Goal: Task Accomplishment & Management: Manage account settings

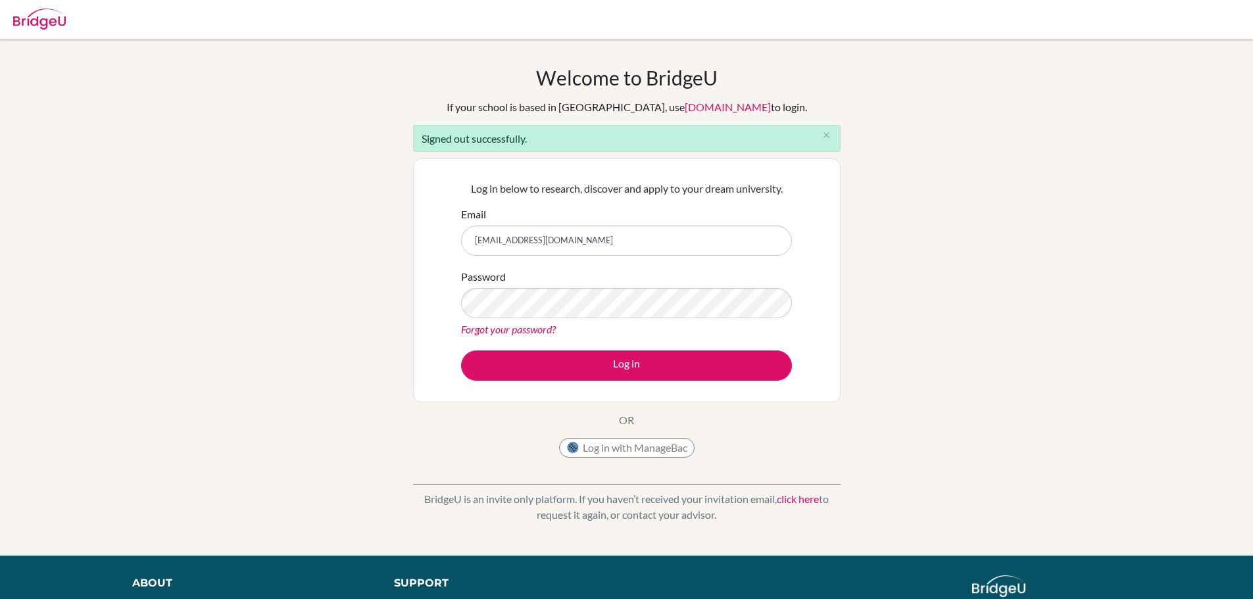
drag, startPoint x: 534, startPoint y: 438, endPoint x: 539, endPoint y: 408, distance: 30.7
click at [534, 438] on div "Welcome to BridgeU If your school is based in China, use app.bridge-u.com.cn to…" at bounding box center [627, 265] width 428 height 399
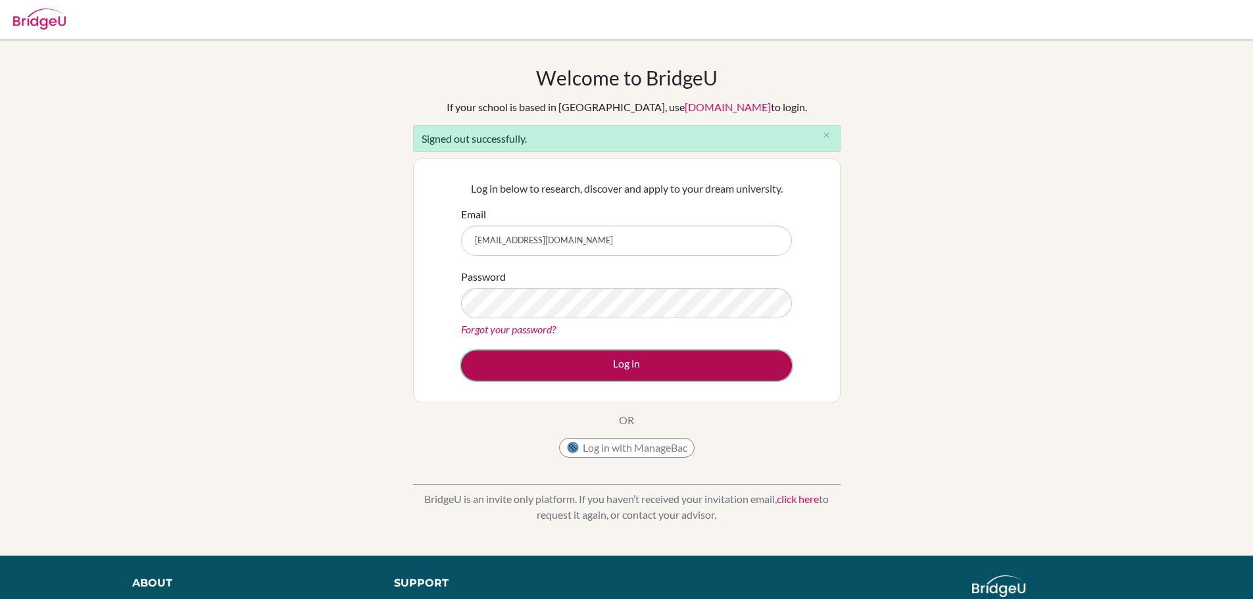
click at [596, 355] on button "Log in" at bounding box center [626, 366] width 331 height 30
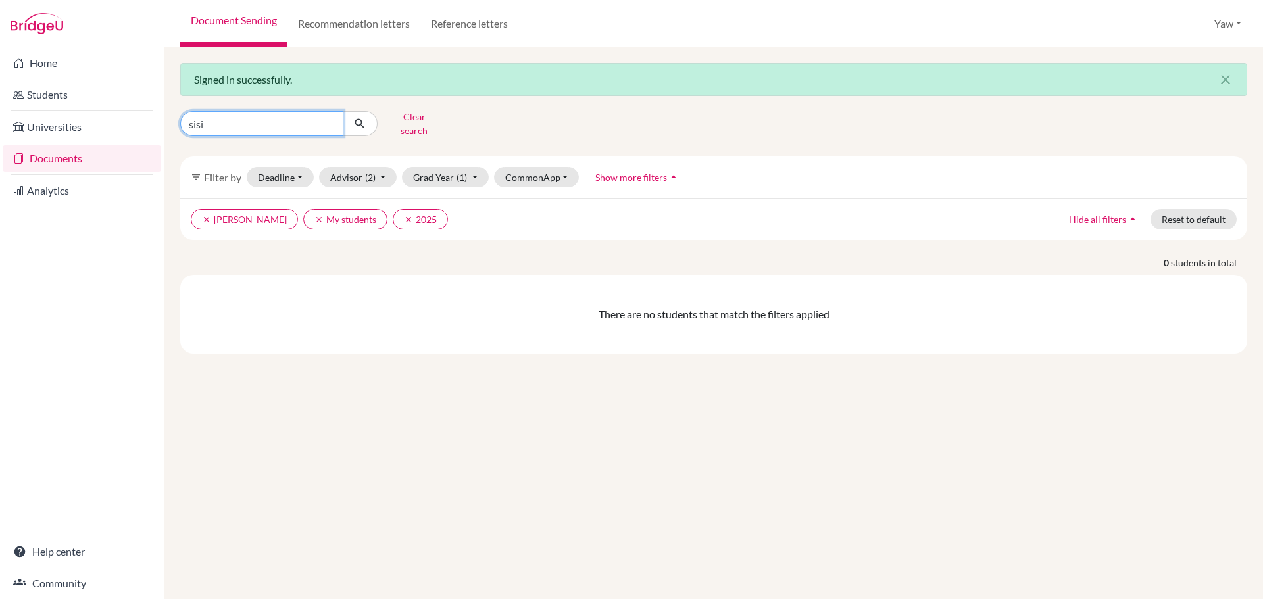
click at [327, 120] on input "sisi" at bounding box center [261, 123] width 163 height 25
click at [240, 115] on input "Find student by name..." at bounding box center [261, 123] width 163 height 25
type input "aseda"
click button "submit" at bounding box center [360, 123] width 35 height 25
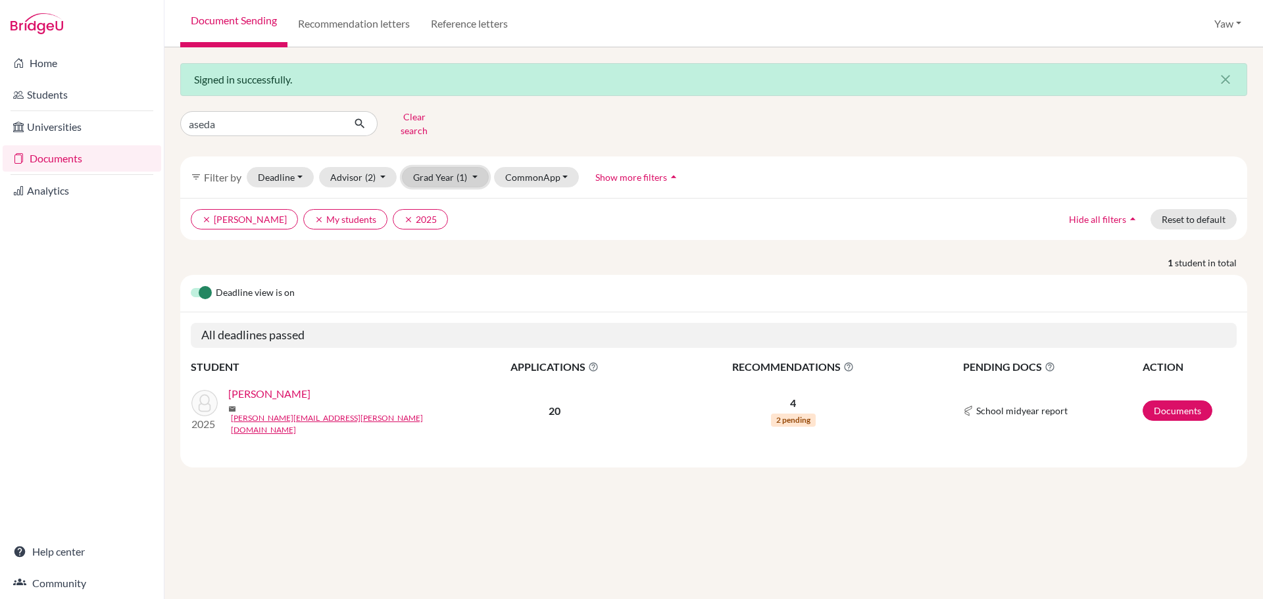
click at [447, 167] on button "Grad Year (1)" at bounding box center [445, 177] width 87 height 20
click at [430, 261] on span "2025" at bounding box center [430, 269] width 24 height 16
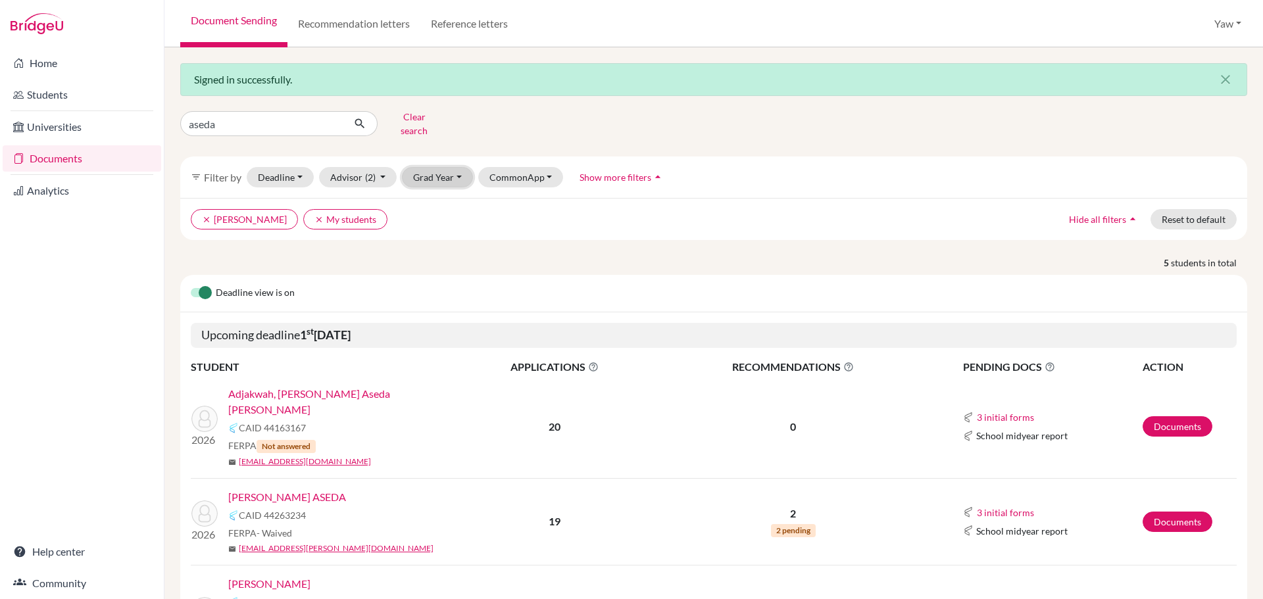
drag, startPoint x: 446, startPoint y: 175, endPoint x: 440, endPoint y: 179, distance: 7.7
click at [446, 175] on button "Grad Year" at bounding box center [437, 177] width 71 height 20
click at [451, 240] on div "2026" at bounding box center [441, 248] width 46 height 16
click at [357, 167] on button "Advisor (2)" at bounding box center [358, 177] width 78 height 20
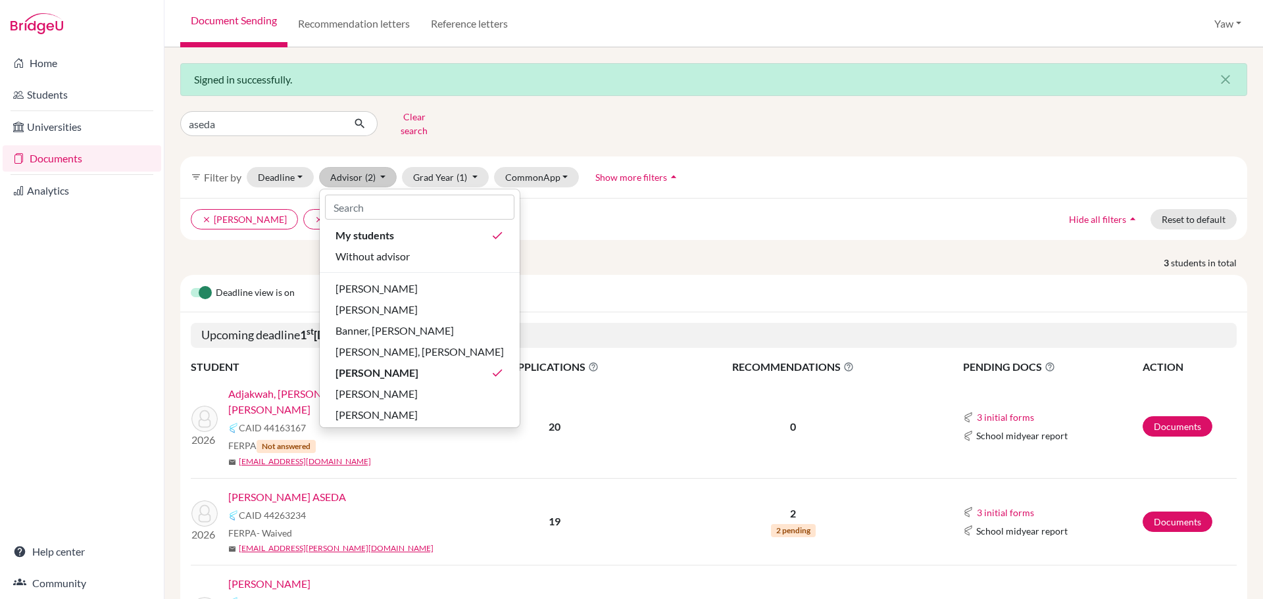
click at [644, 256] on p "3 students in total" at bounding box center [713, 263] width 1087 height 14
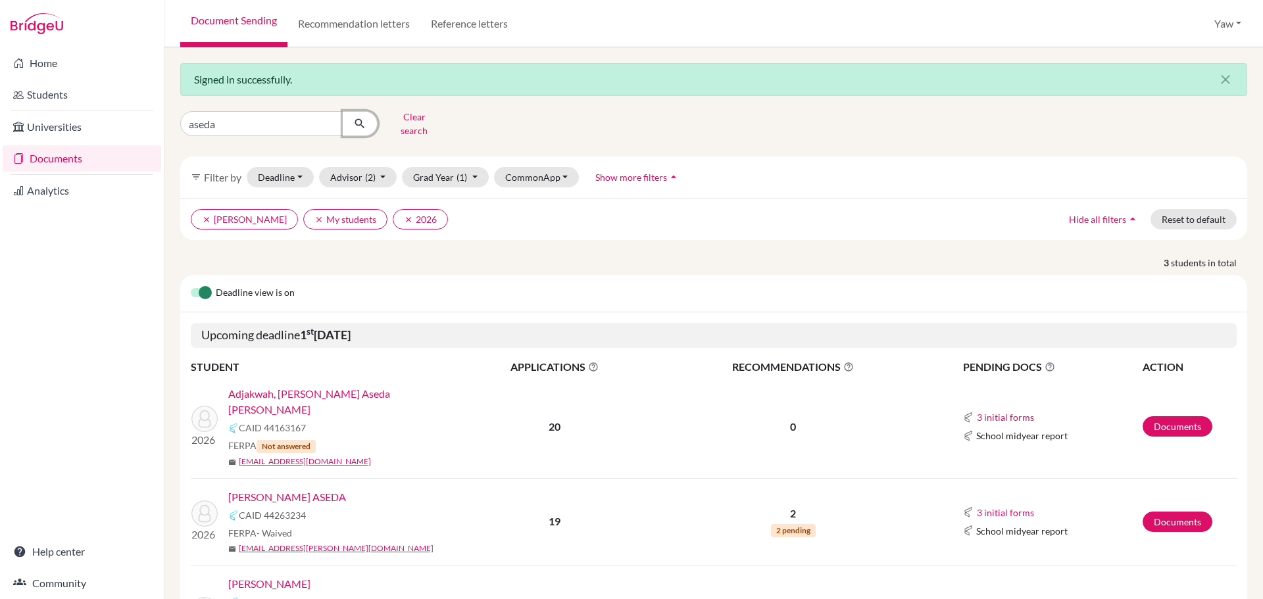
click at [356, 117] on icon "submit" at bounding box center [359, 123] width 13 height 13
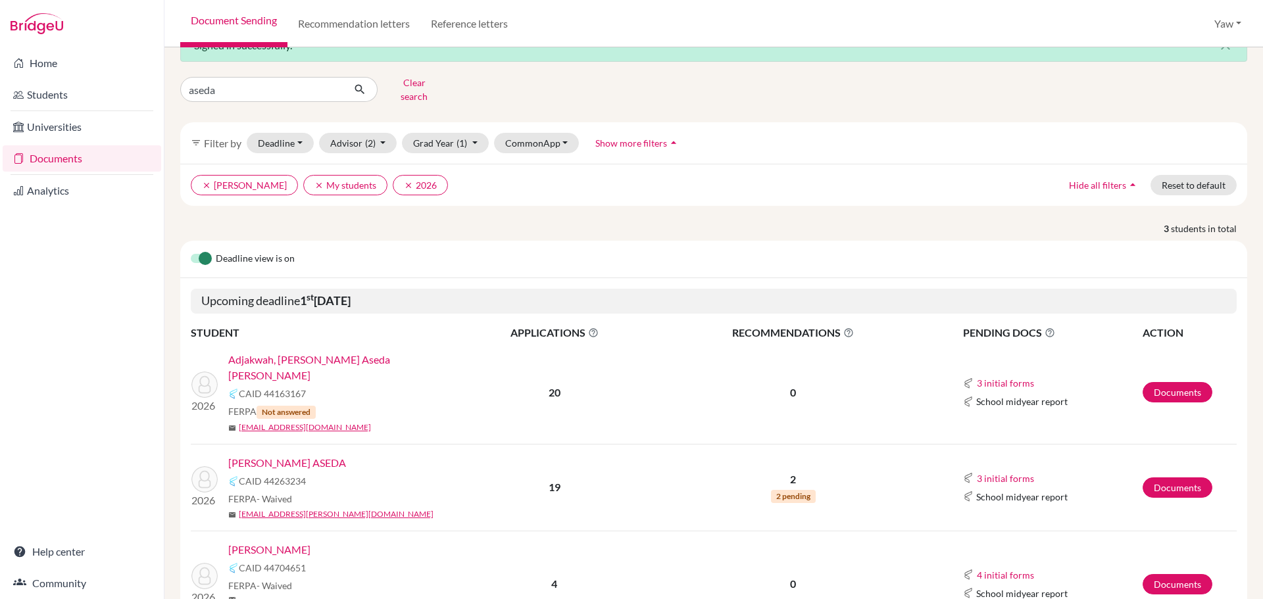
scroll to position [66, 0]
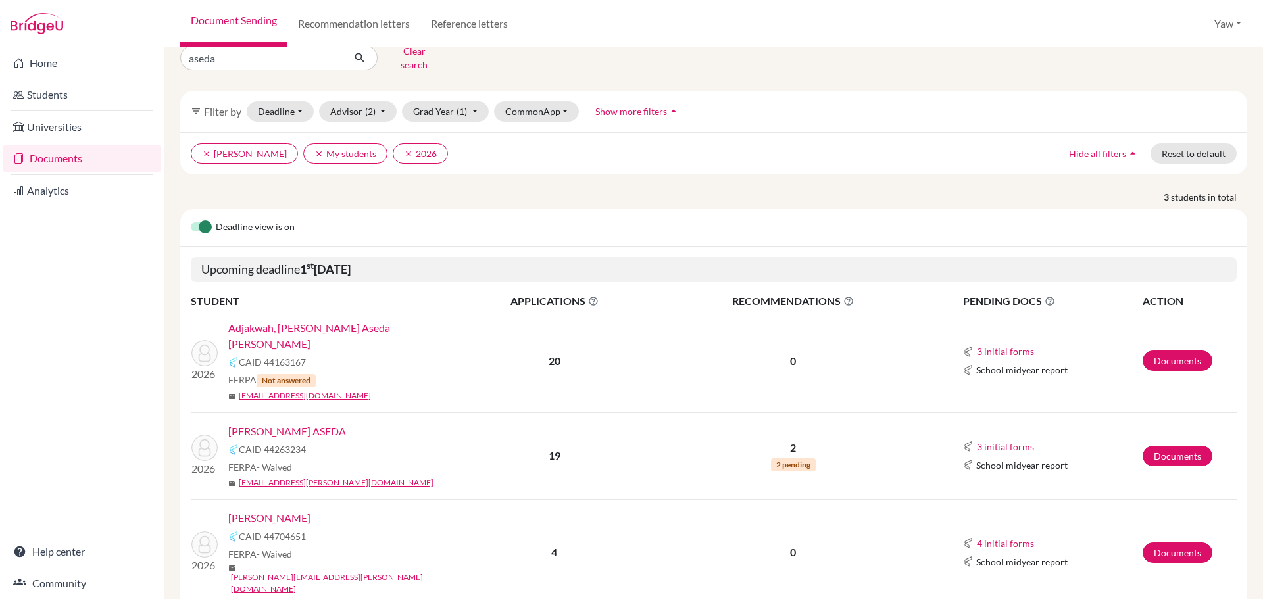
click at [301, 424] on link "AGYEPONG, KWAKU ASEDA" at bounding box center [287, 432] width 118 height 16
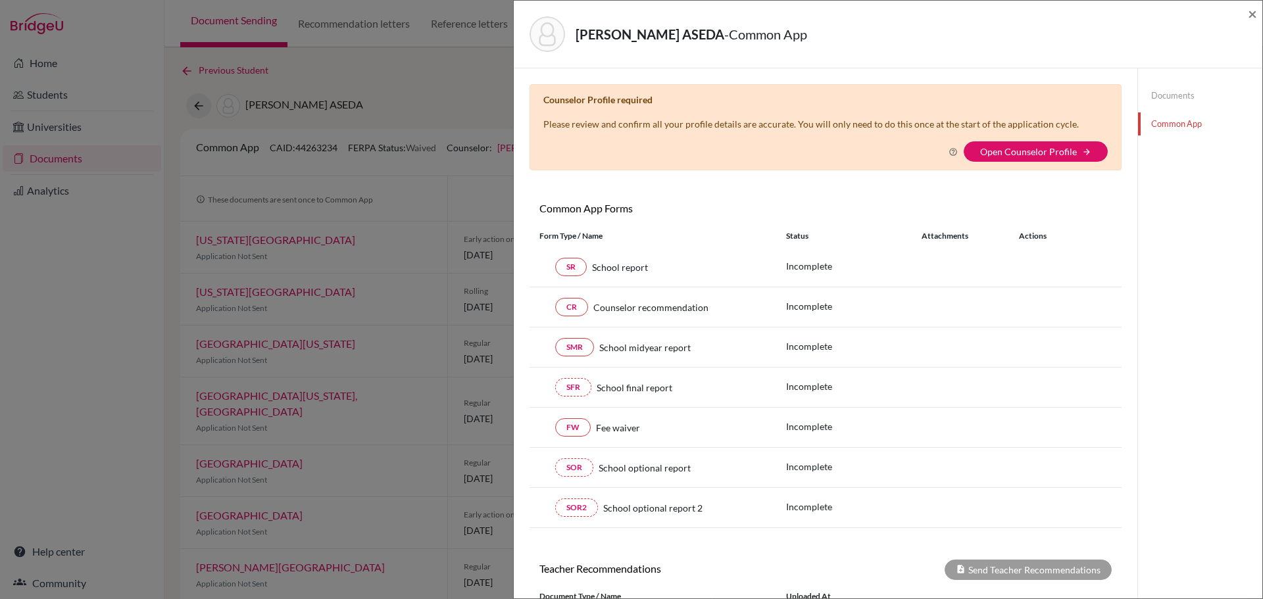
scroll to position [230, 0]
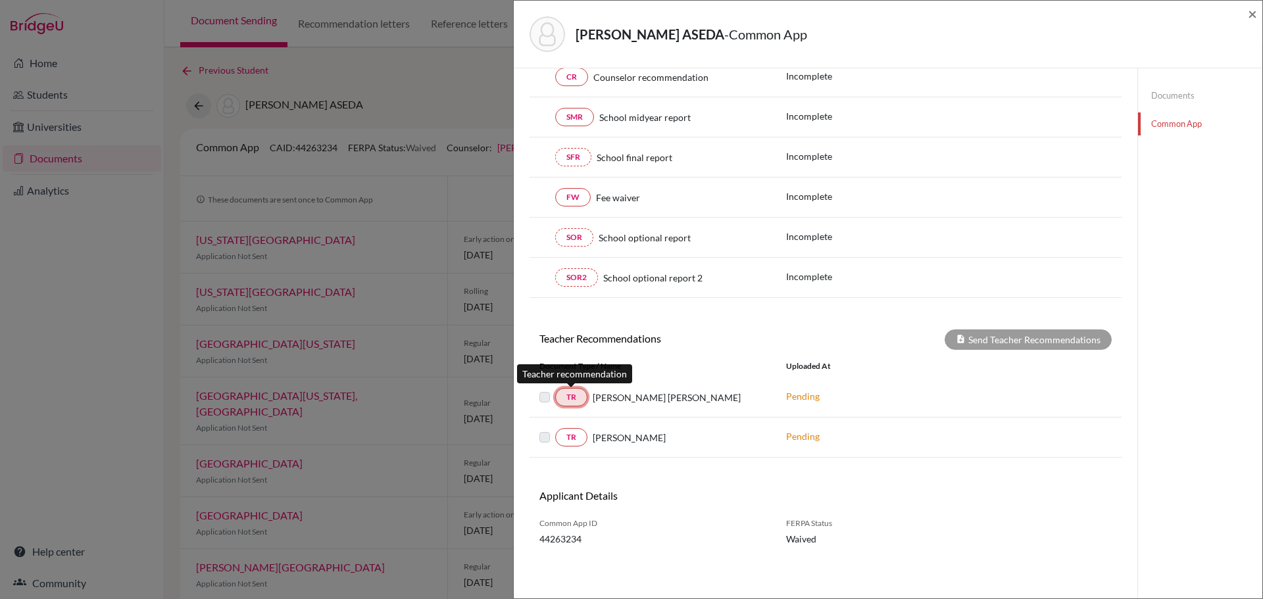
click at [576, 394] on link "TR" at bounding box center [571, 397] width 32 height 18
click at [584, 399] on link "TR" at bounding box center [571, 397] width 32 height 18
click at [574, 429] on link "TR" at bounding box center [571, 437] width 32 height 18
click at [737, 509] on div "Applicant Details" at bounding box center [678, 501] width 296 height 23
click at [103, 401] on div "AGYEPONG, KWAKU ASEDA - Common App × × Counselor Profile required Please review…" at bounding box center [631, 299] width 1263 height 599
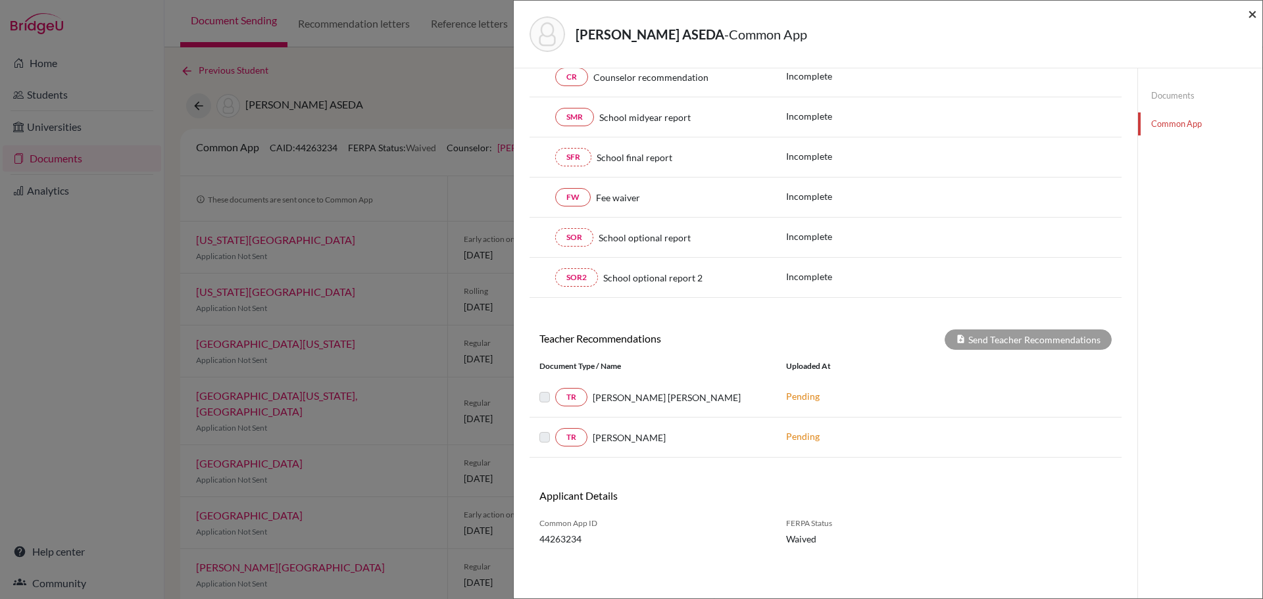
click at [1252, 11] on span "×" at bounding box center [1252, 13] width 9 height 19
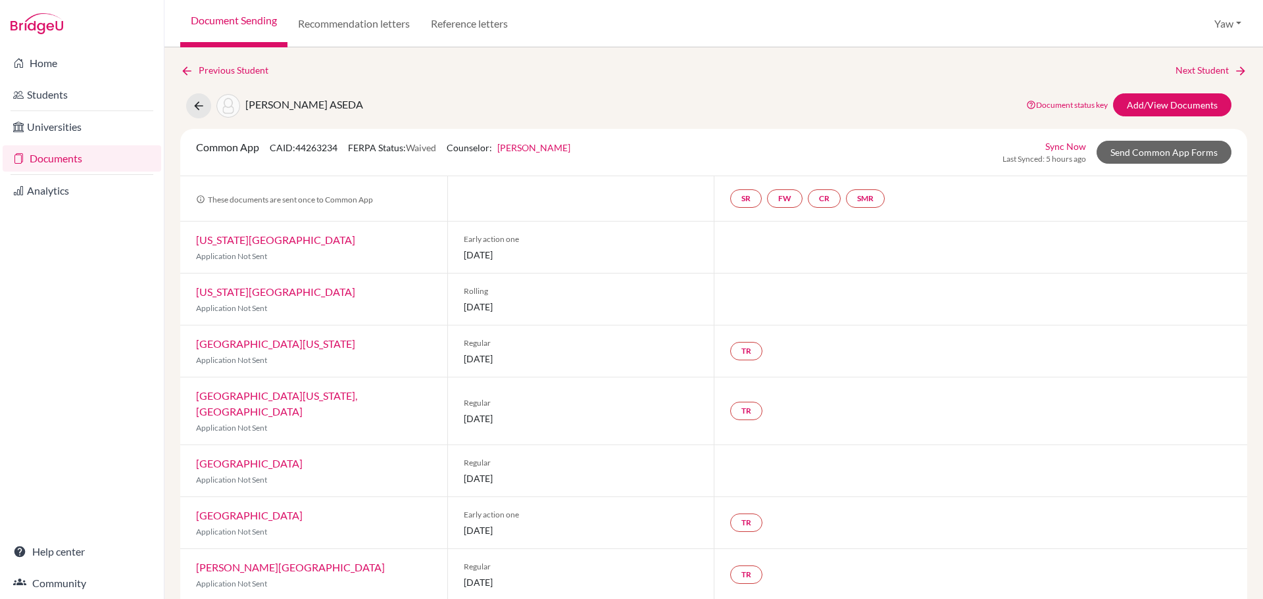
drag, startPoint x: 390, startPoint y: 103, endPoint x: 245, endPoint y: 100, distance: 145.5
click at [245, 100] on div "AGYEPONG, KWAKU ASEDA Document status key TR Requirement. Document not uploaded…" at bounding box center [713, 105] width 1087 height 25
click at [432, 107] on div "AGYEPONG, KWAKU ASEDA Document status key TR Requirement. Document not uploaded…" at bounding box center [713, 105] width 1087 height 25
drag, startPoint x: 409, startPoint y: 108, endPoint x: 238, endPoint y: 111, distance: 170.4
click at [238, 111] on div "AGYEPONG, KWAKU ASEDA Document status key TR Requirement. Document not uploaded…" at bounding box center [713, 105] width 1087 height 25
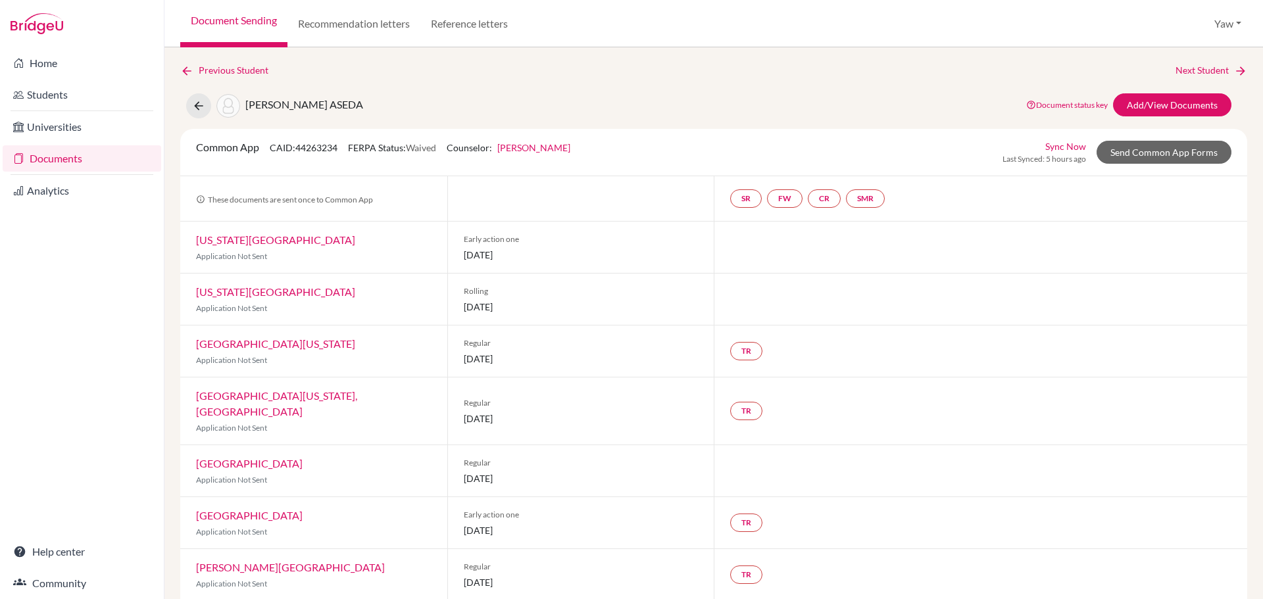
click at [428, 101] on div "AGYEPONG, KWAKU ASEDA Document status key TR Requirement. Document not uploaded…" at bounding box center [713, 105] width 1087 height 25
drag, startPoint x: 413, startPoint y: 106, endPoint x: 245, endPoint y: 105, distance: 167.8
click at [245, 105] on div "AGYEPONG, KWAKU ASEDA Document status key TR Requirement. Document not uploaded…" at bounding box center [713, 105] width 1087 height 25
click at [470, 100] on div "AGYEPONG, KWAKU ASEDA Document status key TR Requirement. Document not uploaded…" at bounding box center [713, 105] width 1087 height 25
drag, startPoint x: 434, startPoint y: 101, endPoint x: 243, endPoint y: 109, distance: 191.6
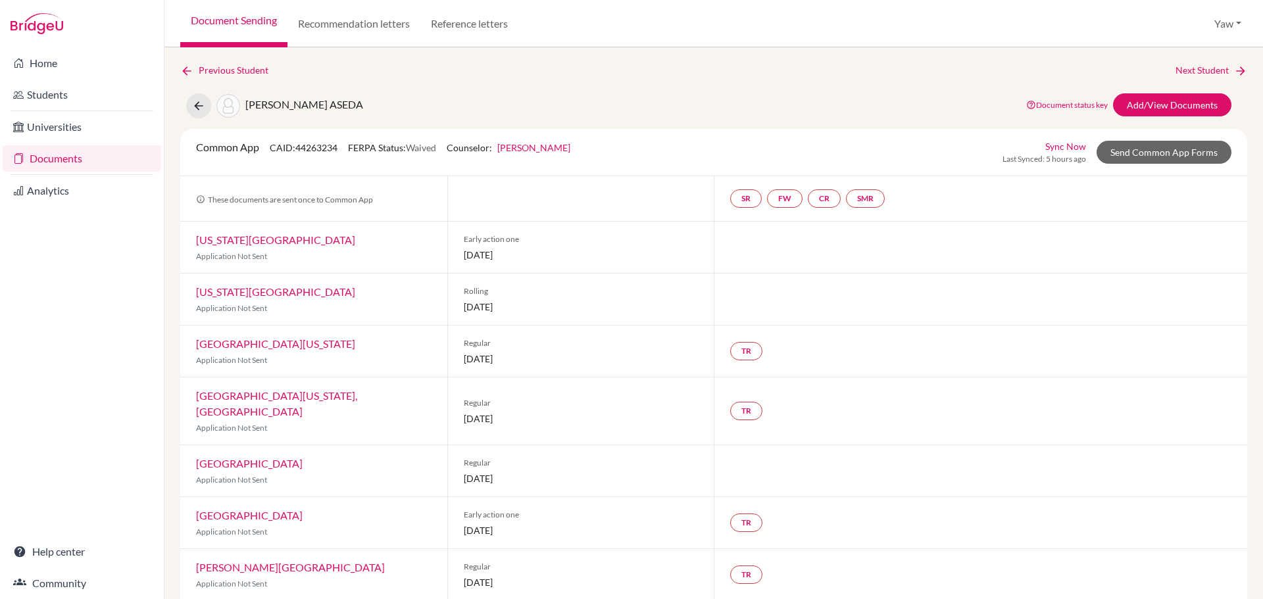
click at [243, 109] on div "AGYEPONG, KWAKU ASEDA Document status key TR Requirement. Document not uploaded…" at bounding box center [713, 105] width 1087 height 25
drag, startPoint x: 436, startPoint y: 104, endPoint x: 267, endPoint y: 109, distance: 169.2
click at [267, 109] on div "AGYEPONG, KWAKU ASEDA Document status key TR Requirement. Document not uploaded…" at bounding box center [713, 105] width 1087 height 25
click at [463, 115] on div "AGYEPONG, KWAKU ASEDA Document status key TR Requirement. Document not uploaded…" at bounding box center [713, 105] width 1087 height 25
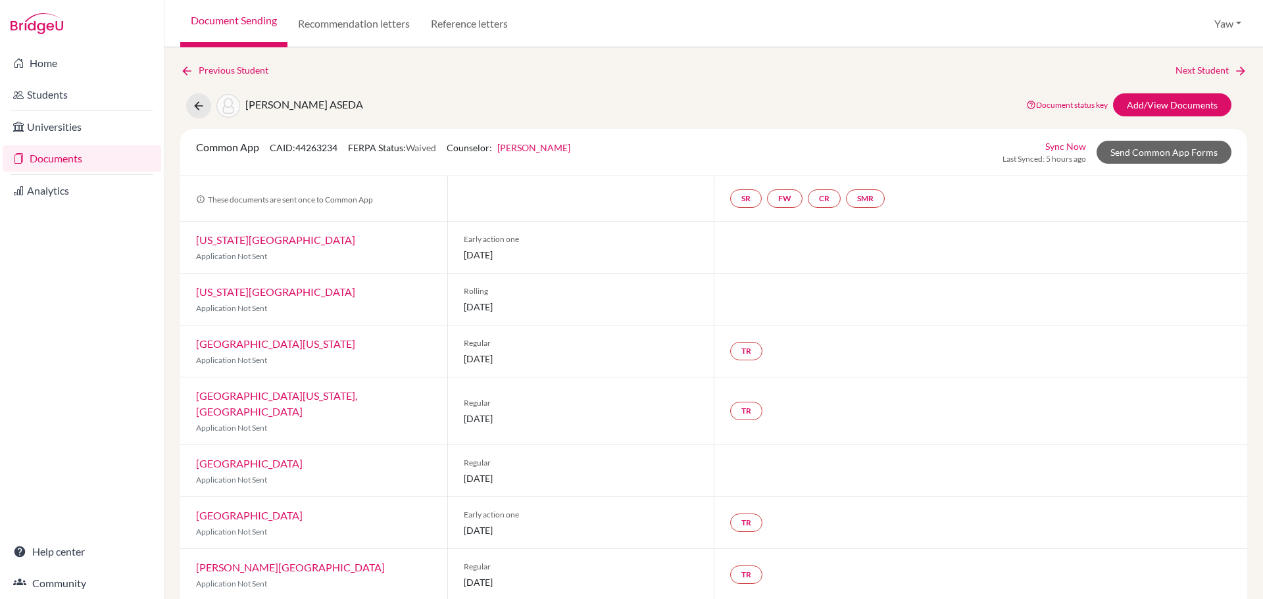
drag, startPoint x: 424, startPoint y: 109, endPoint x: 261, endPoint y: 111, distance: 163.9
click at [261, 111] on div "AGYEPONG, KWAKU ASEDA Document status key TR Requirement. Document not uploaded…" at bounding box center [713, 105] width 1087 height 25
drag, startPoint x: 415, startPoint y: 101, endPoint x: 257, endPoint y: 106, distance: 158.0
click at [257, 106] on div "AGYEPONG, KWAKU ASEDA Document status key TR Requirement. Document not uploaded…" at bounding box center [713, 105] width 1087 height 25
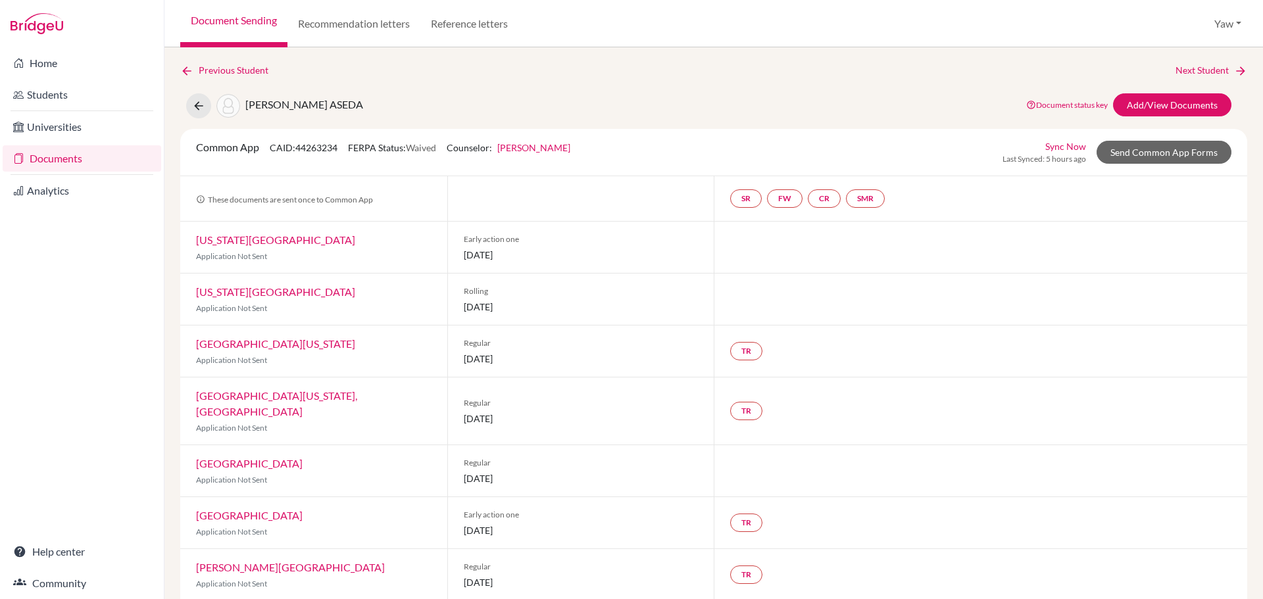
click at [523, 101] on div "AGYEPONG, KWAKU ASEDA Document status key TR Requirement. Document not uploaded…" at bounding box center [713, 105] width 1087 height 25
click at [468, 102] on div "AGYEPONG, KWAKU ASEDA Document status key TR Requirement. Document not uploaded…" at bounding box center [713, 105] width 1087 height 25
drag, startPoint x: 449, startPoint y: 108, endPoint x: 237, endPoint y: 99, distance: 212.7
click at [237, 99] on div "AGYEPONG, KWAKU ASEDA Document status key TR Requirement. Document not uploaded…" at bounding box center [713, 105] width 1087 height 25
click at [569, 109] on div "AGYEPONG, KWAKU ASEDA Document status key TR Requirement. Document not uploaded…" at bounding box center [713, 105] width 1087 height 25
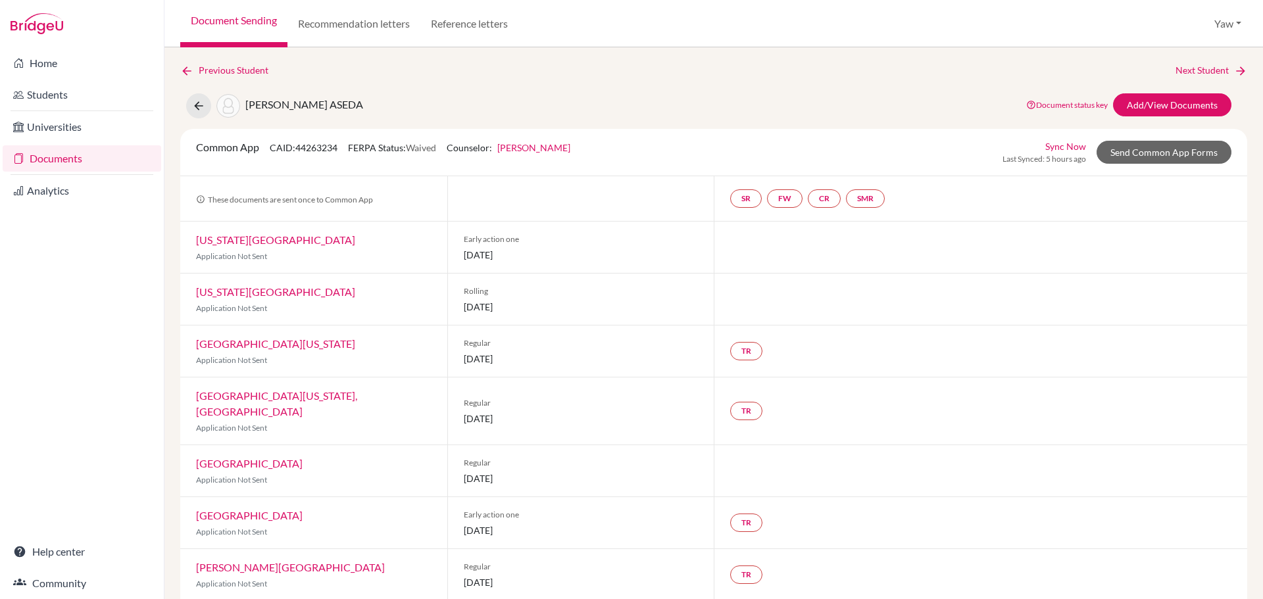
drag, startPoint x: 395, startPoint y: 104, endPoint x: 317, endPoint y: 105, distance: 77.6
click at [248, 109] on div "AGYEPONG, KWAKU ASEDA Document status key TR Requirement. Document not uploaded…" at bounding box center [713, 105] width 1087 height 25
click at [1155, 157] on link "Send Common App Forms" at bounding box center [1164, 152] width 135 height 23
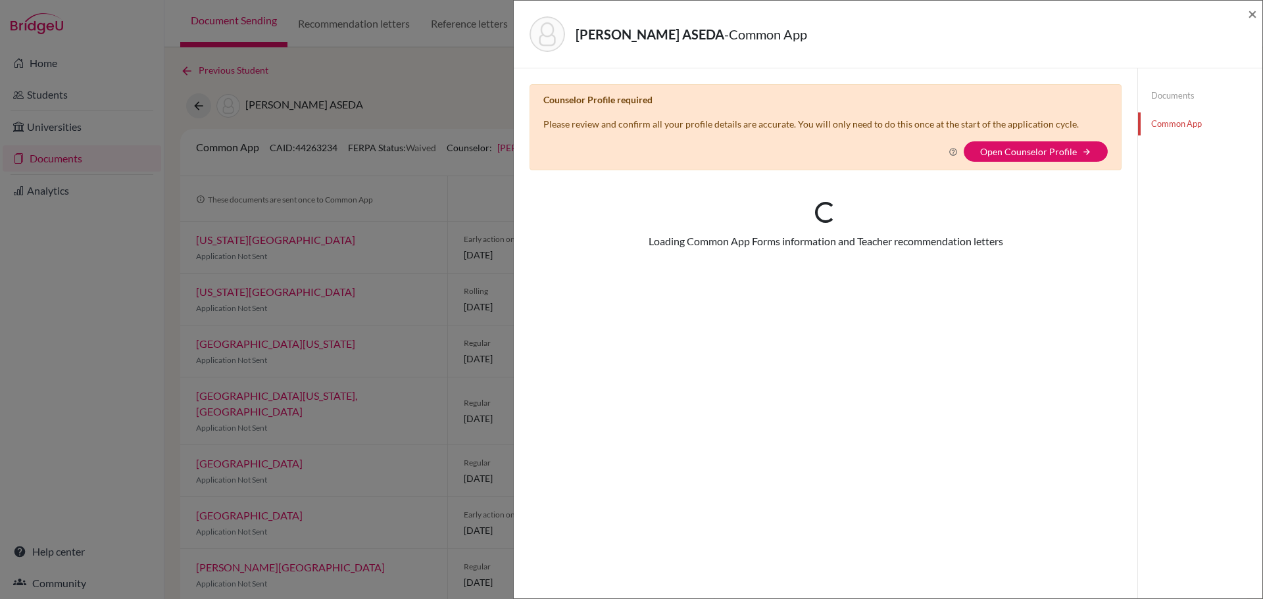
click at [122, 362] on div "AGYEPONG, KWAKU ASEDA - Common App × × Counselor Profile required Please review…" at bounding box center [631, 299] width 1263 height 599
click at [1250, 10] on span "×" at bounding box center [1252, 13] width 9 height 19
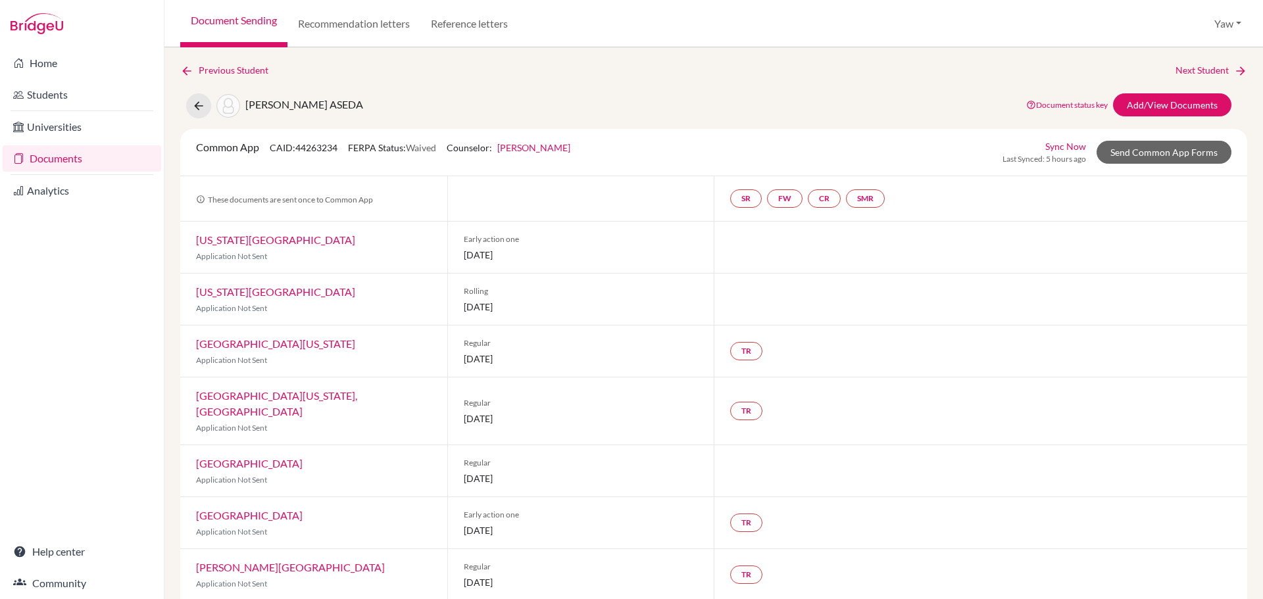
click at [693, 66] on div "Previous Student Next Student" at bounding box center [713, 70] width 1067 height 14
click at [472, 26] on link "Reference letters" at bounding box center [469, 23] width 98 height 47
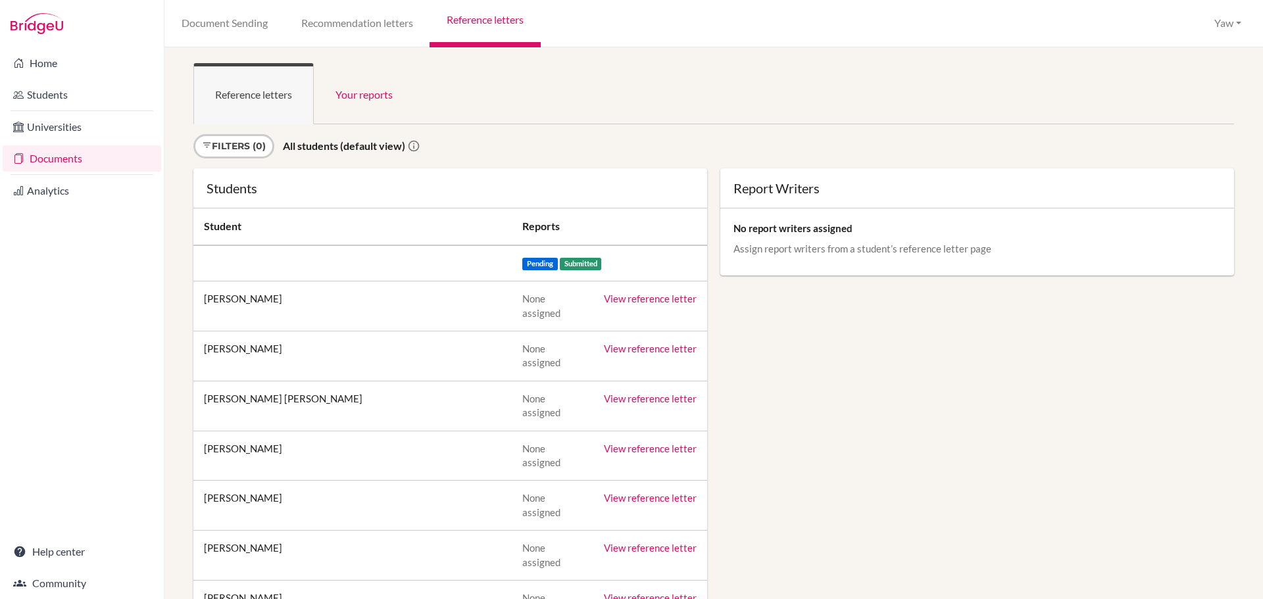
click at [544, 93] on ul "Reference letters Your reports" at bounding box center [713, 93] width 1041 height 61
click at [50, 163] on link "Documents" at bounding box center [82, 158] width 159 height 26
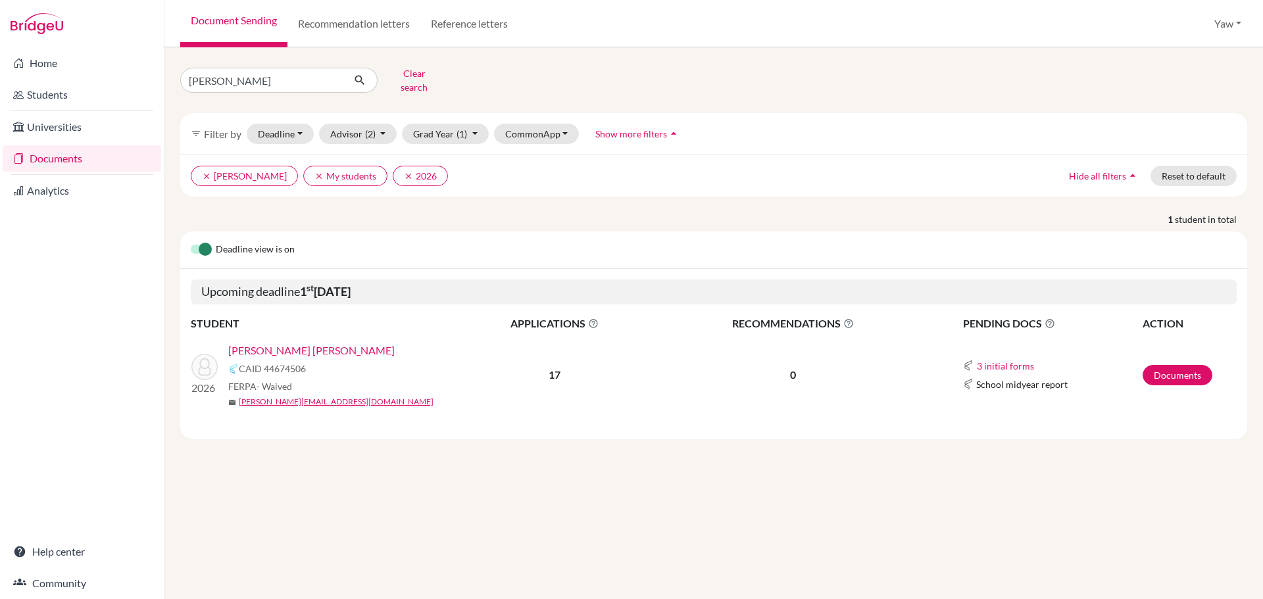
click at [287, 343] on link "Sedalo, Josette Selinam Akusika Dede" at bounding box center [311, 351] width 166 height 16
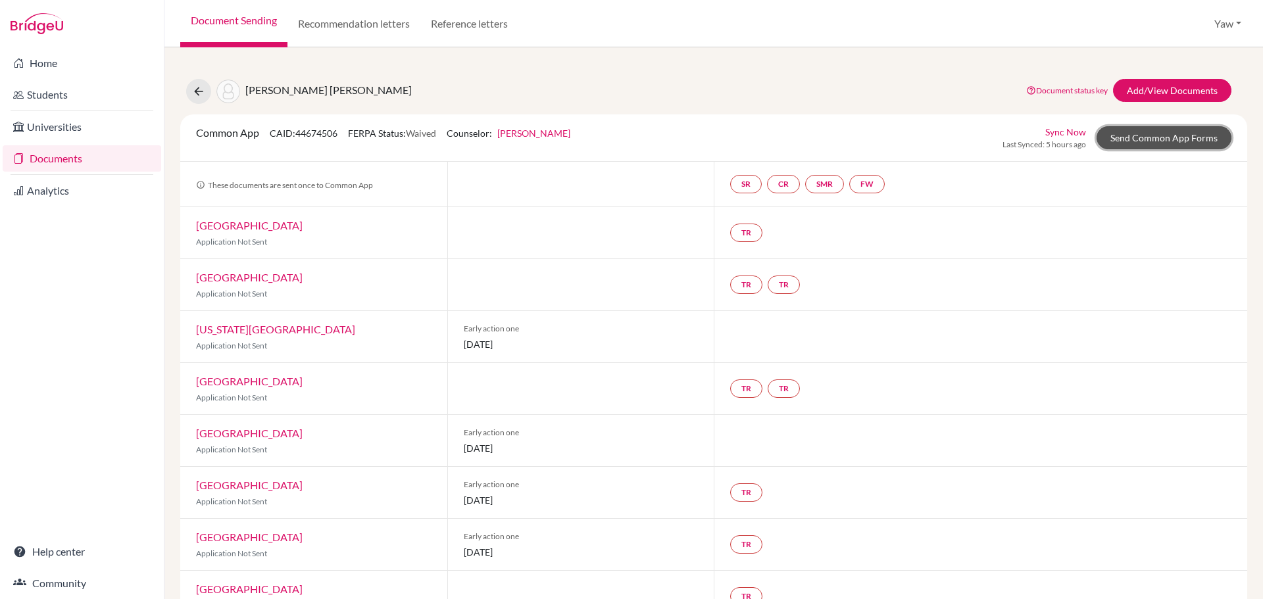
click at [1159, 141] on link "Send Common App Forms" at bounding box center [1164, 137] width 135 height 23
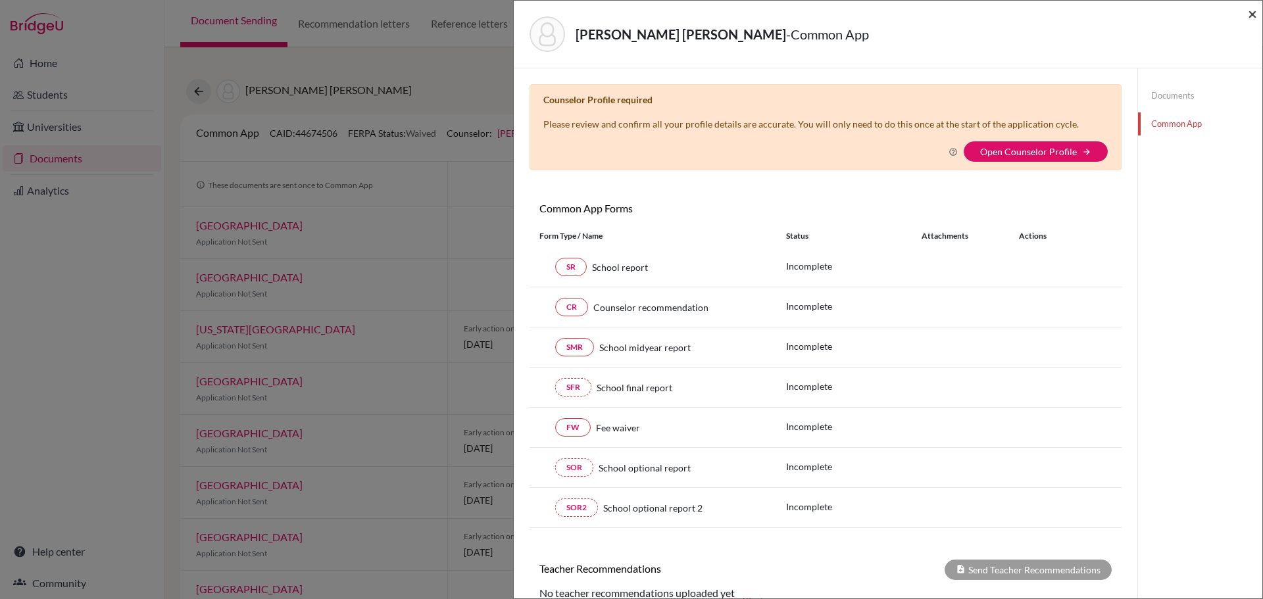
click at [1255, 14] on span "×" at bounding box center [1252, 13] width 9 height 19
